Goal: Information Seeking & Learning: Learn about a topic

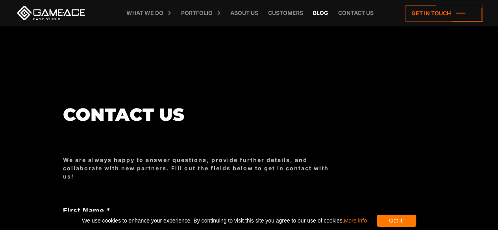
click at [324, 15] on link "Blog" at bounding box center [320, 13] width 23 height 26
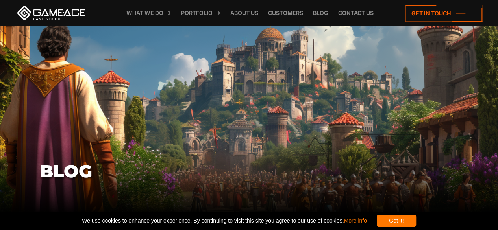
click at [289, 11] on link "Customers" at bounding box center [285, 13] width 43 height 26
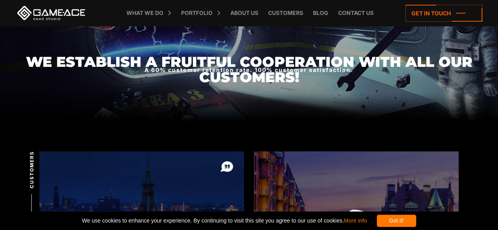
scroll to position [66, 0]
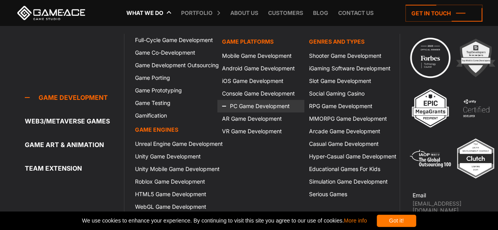
click at [254, 107] on link "PC Game Development" at bounding box center [260, 106] width 87 height 13
